Goal: Navigation & Orientation: Locate item on page

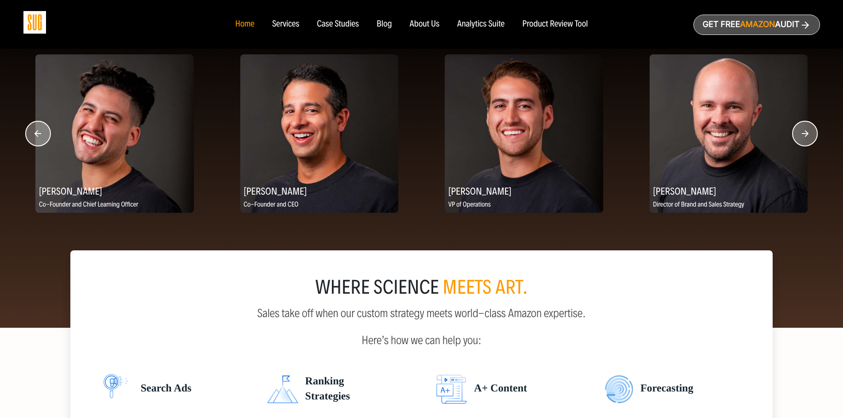
scroll to position [1150, 0]
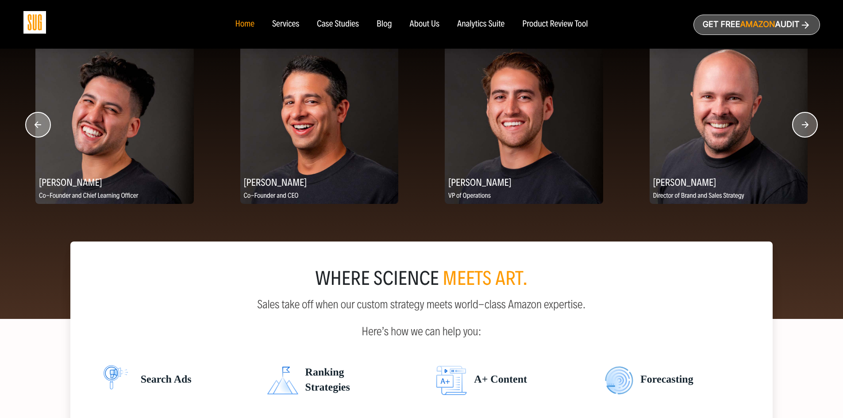
click at [801, 135] on circle "button" at bounding box center [804, 124] width 25 height 25
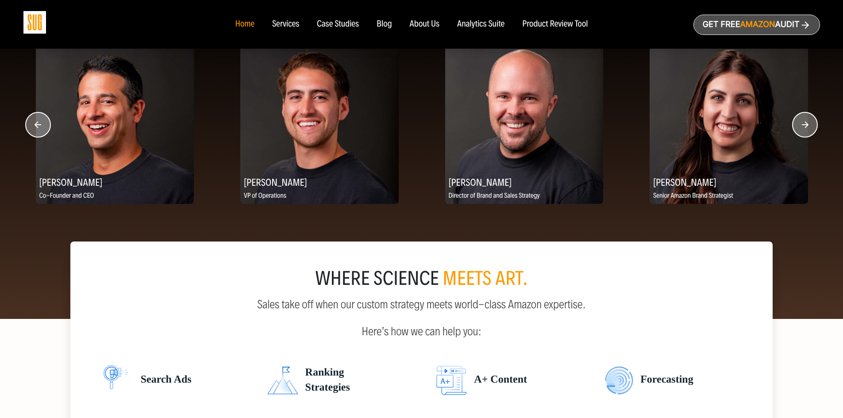
click at [801, 135] on circle "button" at bounding box center [804, 124] width 25 height 25
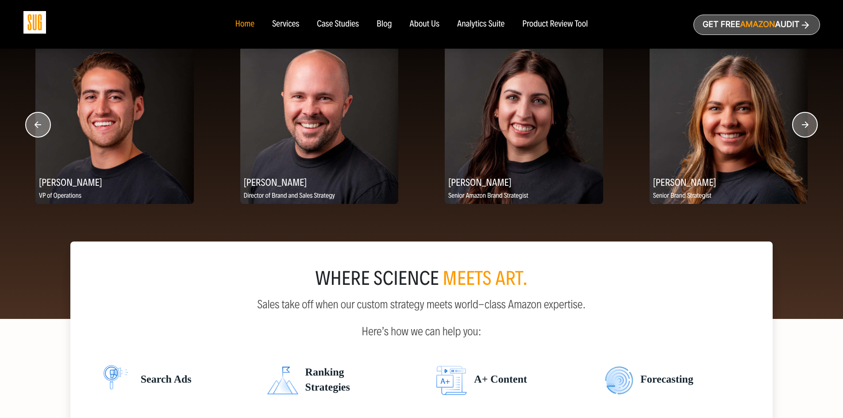
click at [801, 135] on circle "button" at bounding box center [804, 124] width 25 height 25
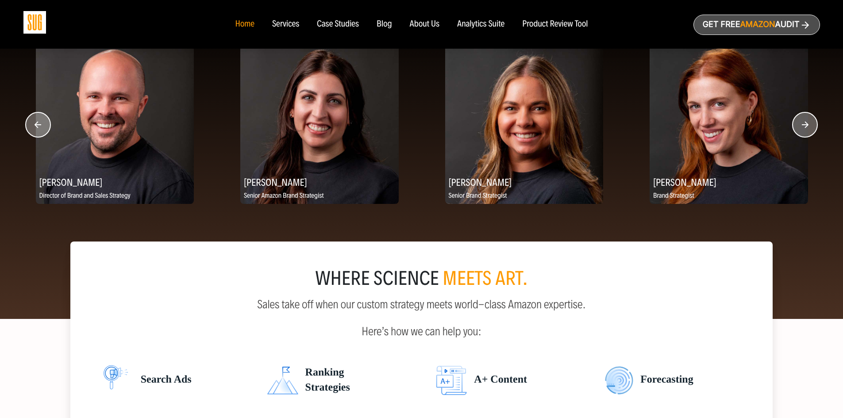
click at [801, 135] on circle "button" at bounding box center [804, 124] width 25 height 25
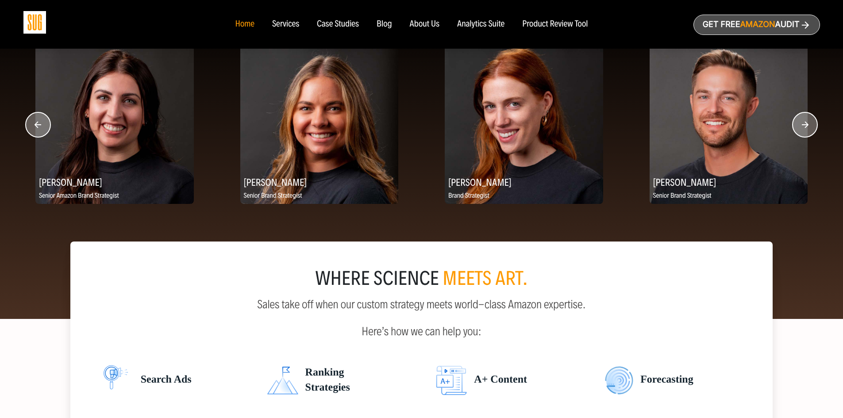
click at [801, 135] on circle "button" at bounding box center [804, 124] width 25 height 25
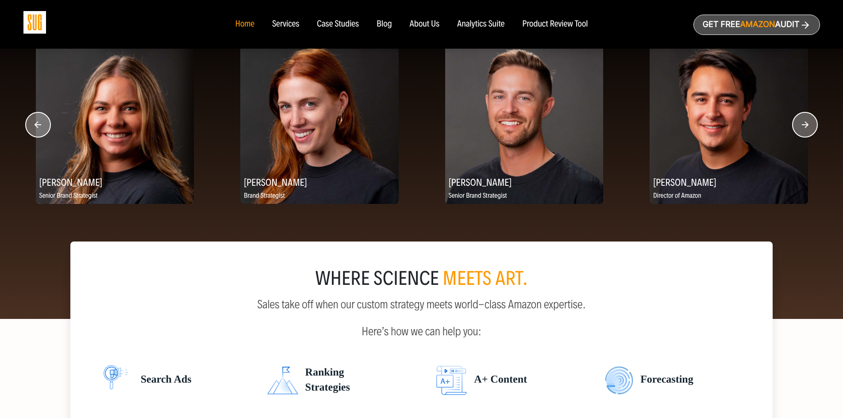
click at [801, 135] on circle "button" at bounding box center [804, 124] width 25 height 25
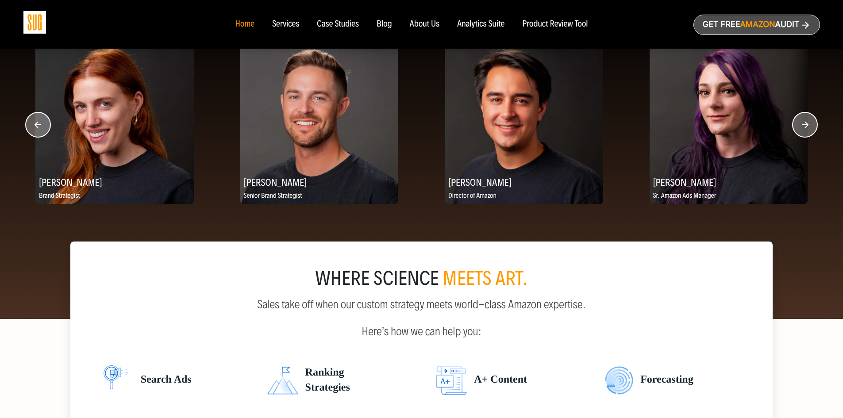
click at [801, 134] on circle "button" at bounding box center [804, 124] width 25 height 25
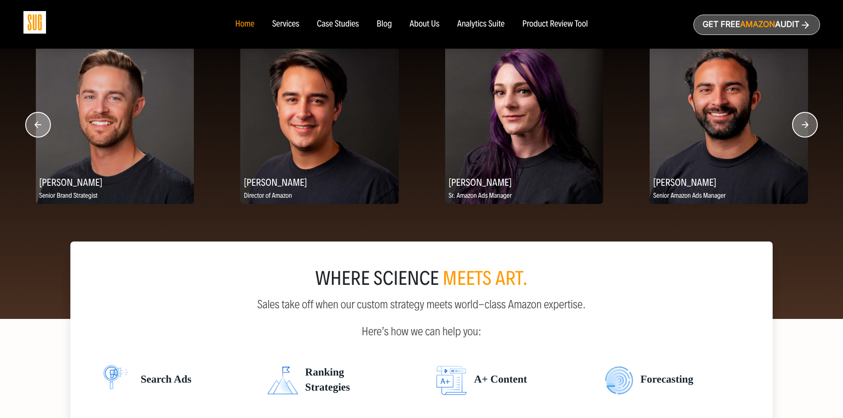
click at [801, 134] on circle "button" at bounding box center [804, 124] width 25 height 25
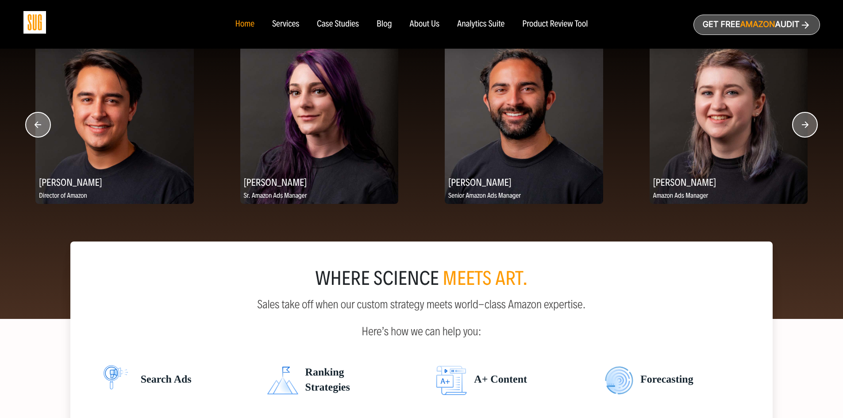
click at [801, 134] on circle "button" at bounding box center [804, 124] width 25 height 25
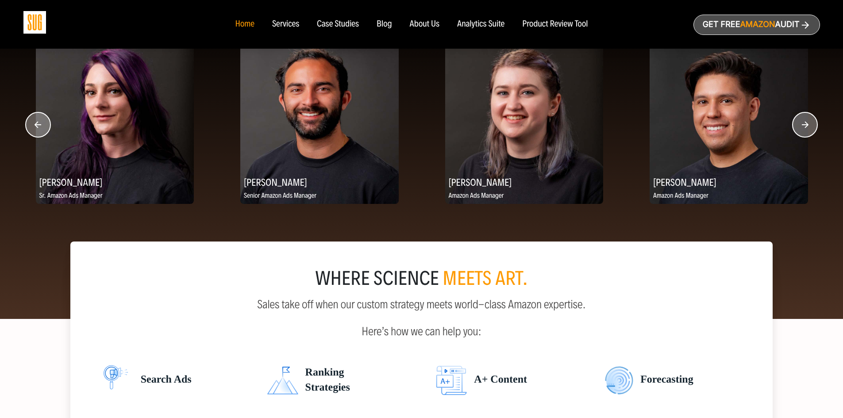
click at [801, 134] on circle "button" at bounding box center [804, 124] width 25 height 25
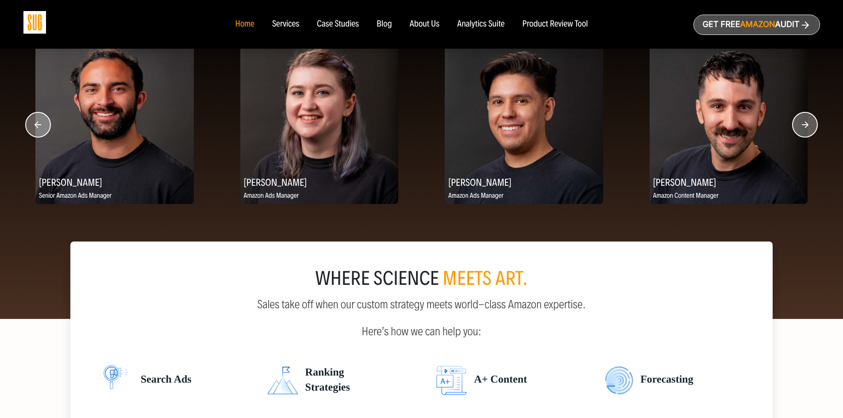
click at [801, 134] on circle "button" at bounding box center [804, 124] width 25 height 25
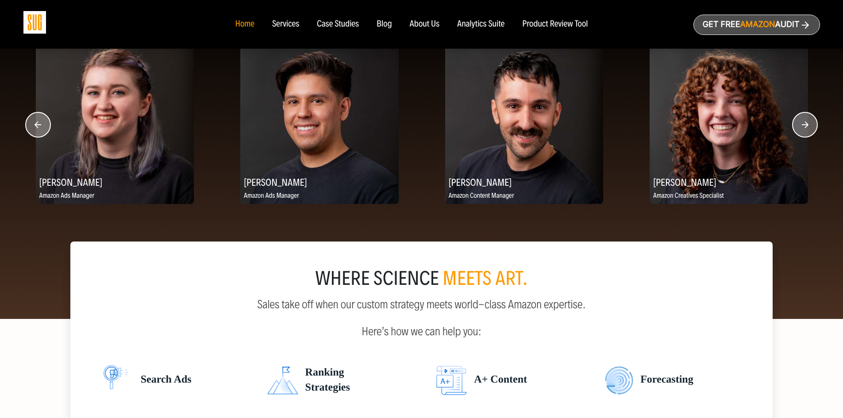
click at [801, 134] on circle "button" at bounding box center [804, 124] width 25 height 25
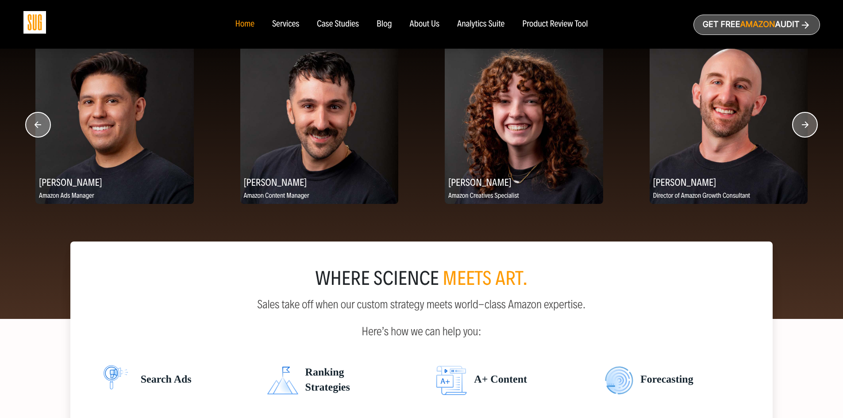
click at [801, 134] on circle "button" at bounding box center [804, 124] width 25 height 25
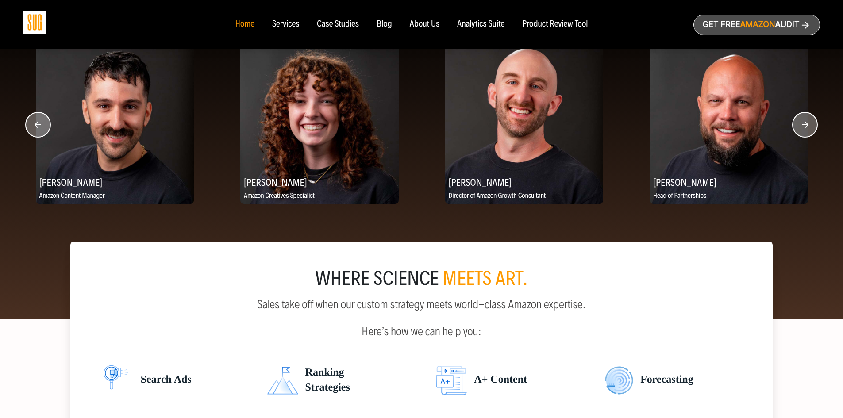
click at [801, 134] on circle "button" at bounding box center [804, 124] width 25 height 25
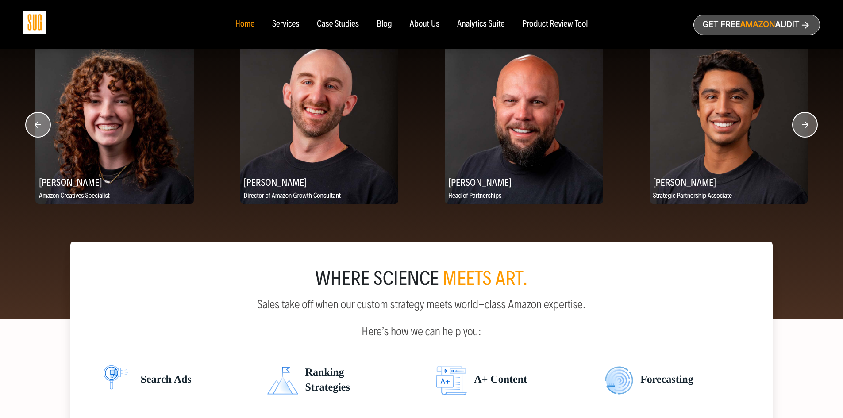
click at [801, 134] on circle "button" at bounding box center [804, 124] width 25 height 25
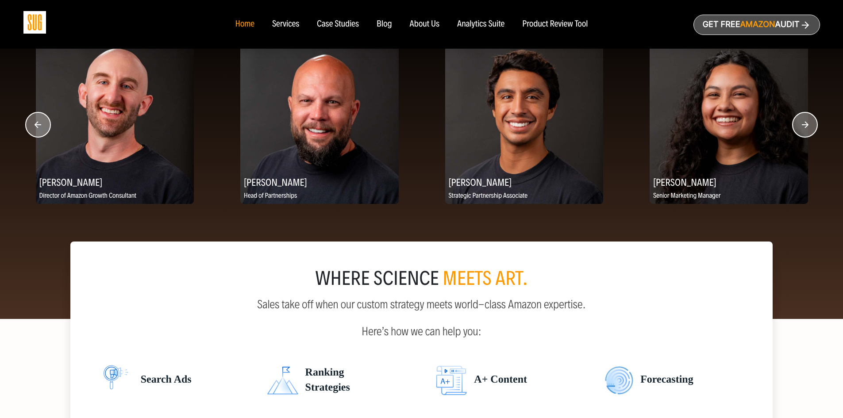
click at [801, 134] on circle "button" at bounding box center [804, 124] width 25 height 25
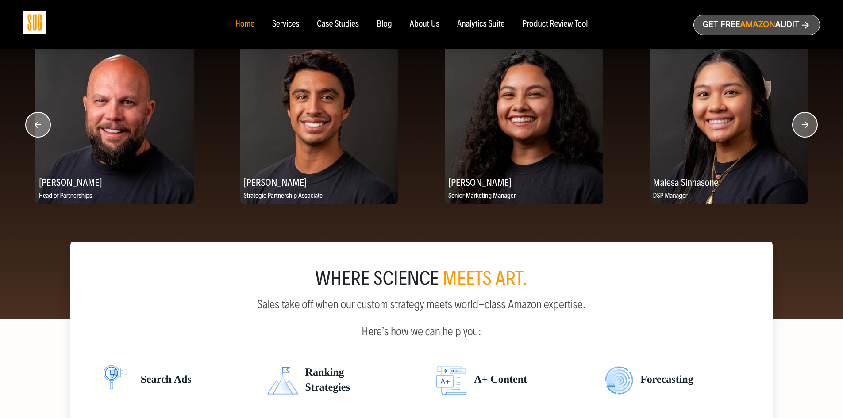
click at [801, 134] on circle "button" at bounding box center [804, 124] width 25 height 25
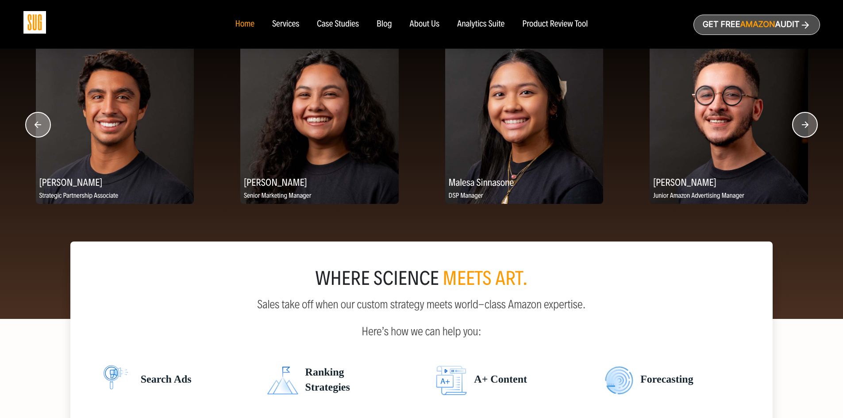
click at [801, 134] on circle "button" at bounding box center [804, 124] width 25 height 25
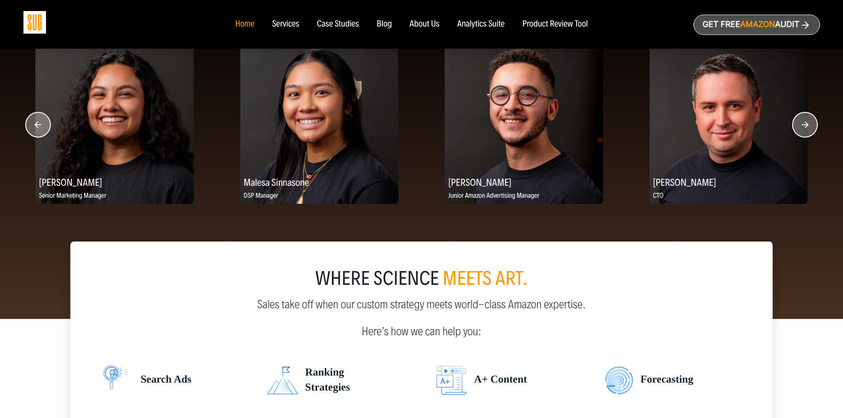
click at [801, 134] on circle "button" at bounding box center [804, 124] width 25 height 25
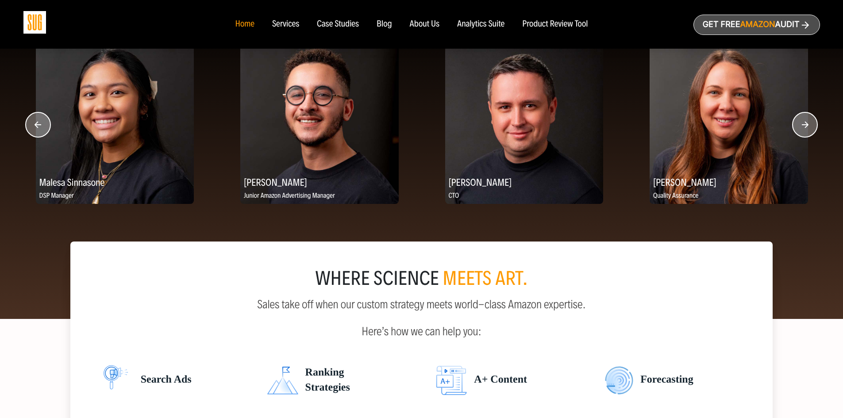
click at [801, 134] on circle "button" at bounding box center [804, 124] width 25 height 25
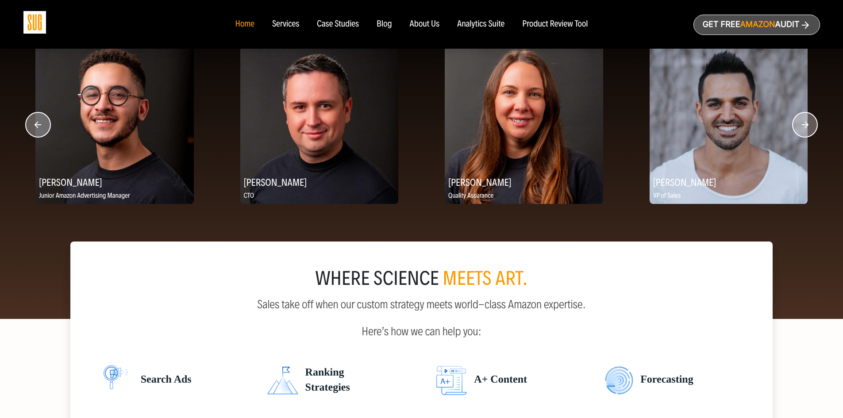
click at [801, 134] on circle "button" at bounding box center [804, 124] width 25 height 25
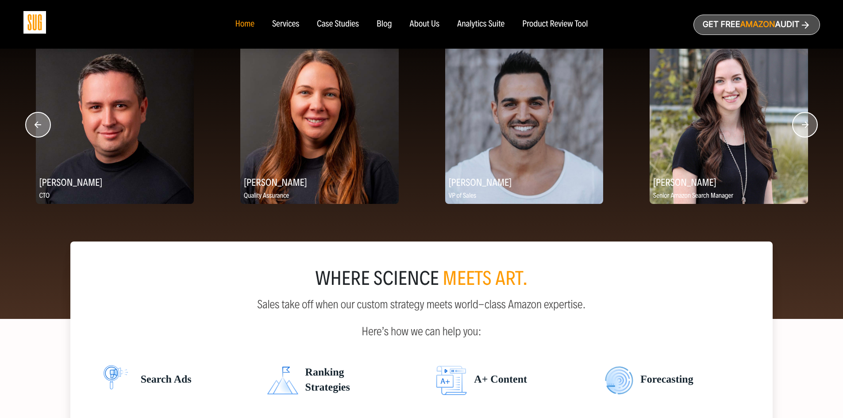
click at [801, 134] on circle "button" at bounding box center [804, 124] width 25 height 25
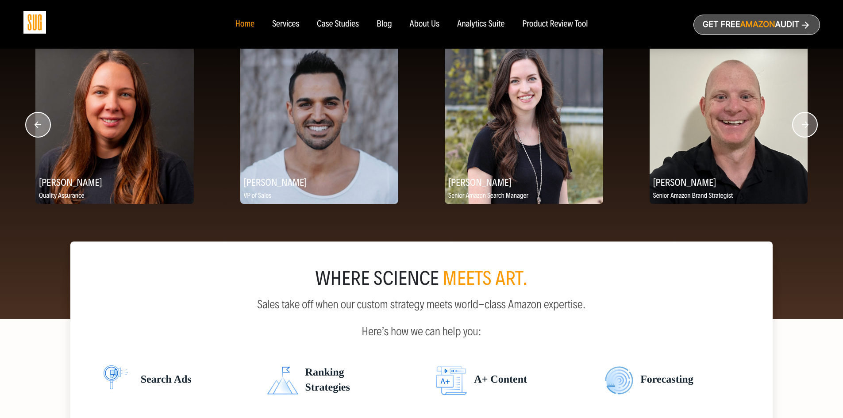
click at [801, 134] on circle "button" at bounding box center [804, 124] width 25 height 25
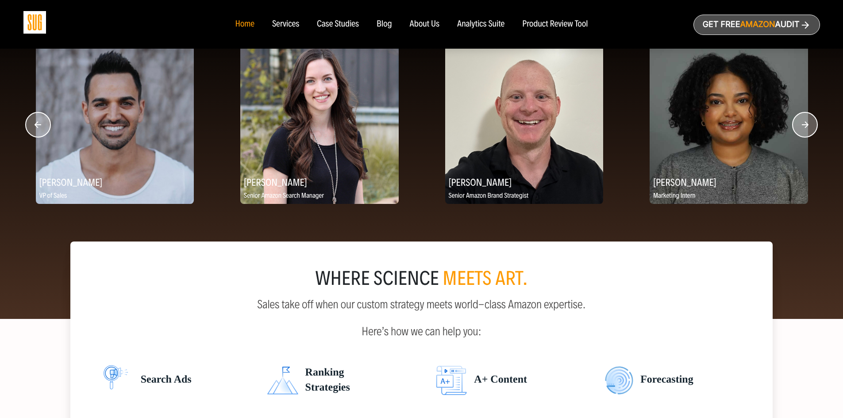
click at [801, 134] on circle "button" at bounding box center [804, 124] width 25 height 25
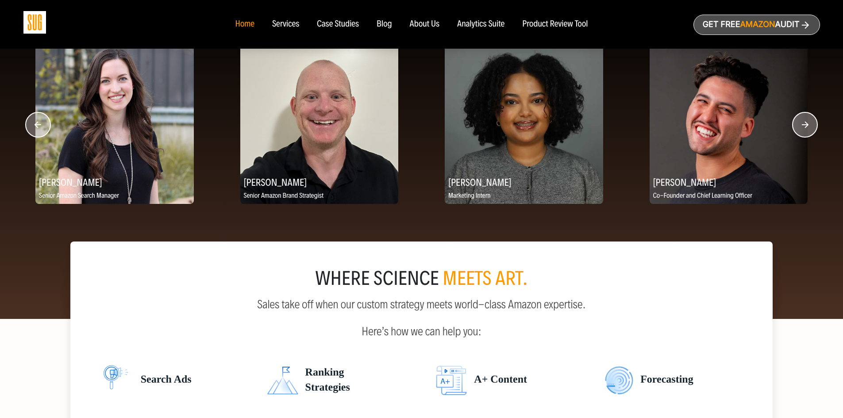
click at [801, 134] on circle "button" at bounding box center [804, 124] width 25 height 25
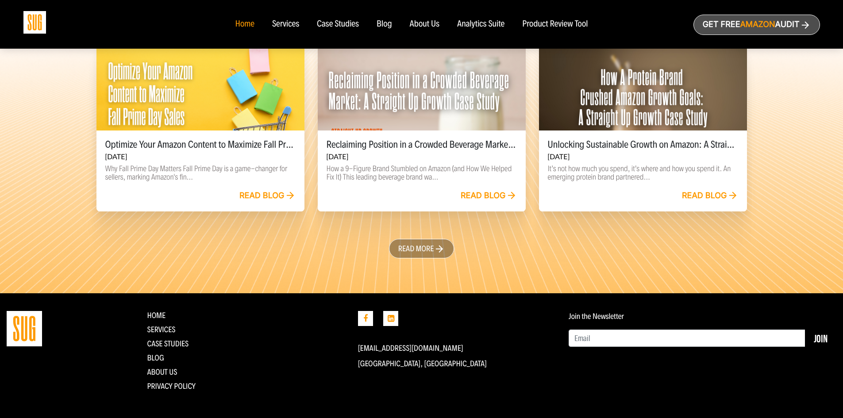
scroll to position [2026, 0]
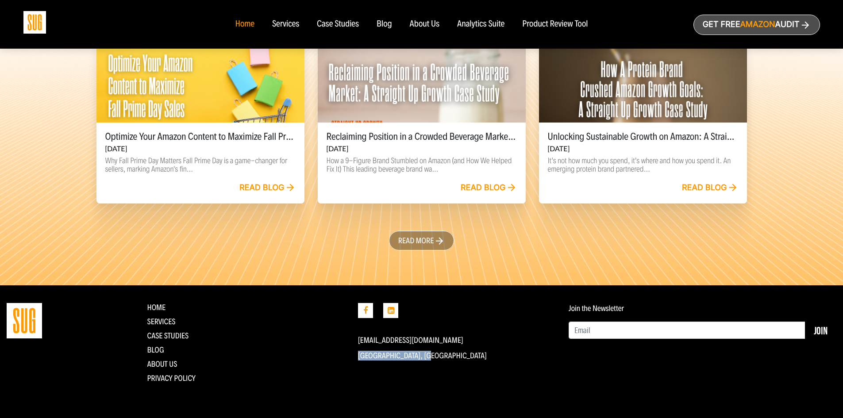
drag, startPoint x: 355, startPoint y: 354, endPoint x: 440, endPoint y: 353, distance: 84.9
click at [440, 353] on div "[EMAIL_ADDRESS][DOMAIN_NAME] [GEOGRAPHIC_DATA], [GEOGRAPHIC_DATA]" at bounding box center [456, 346] width 211 height 87
copy p "[GEOGRAPHIC_DATA], [GEOGRAPHIC_DATA]"
